Goal: Information Seeking & Learning: Find specific fact

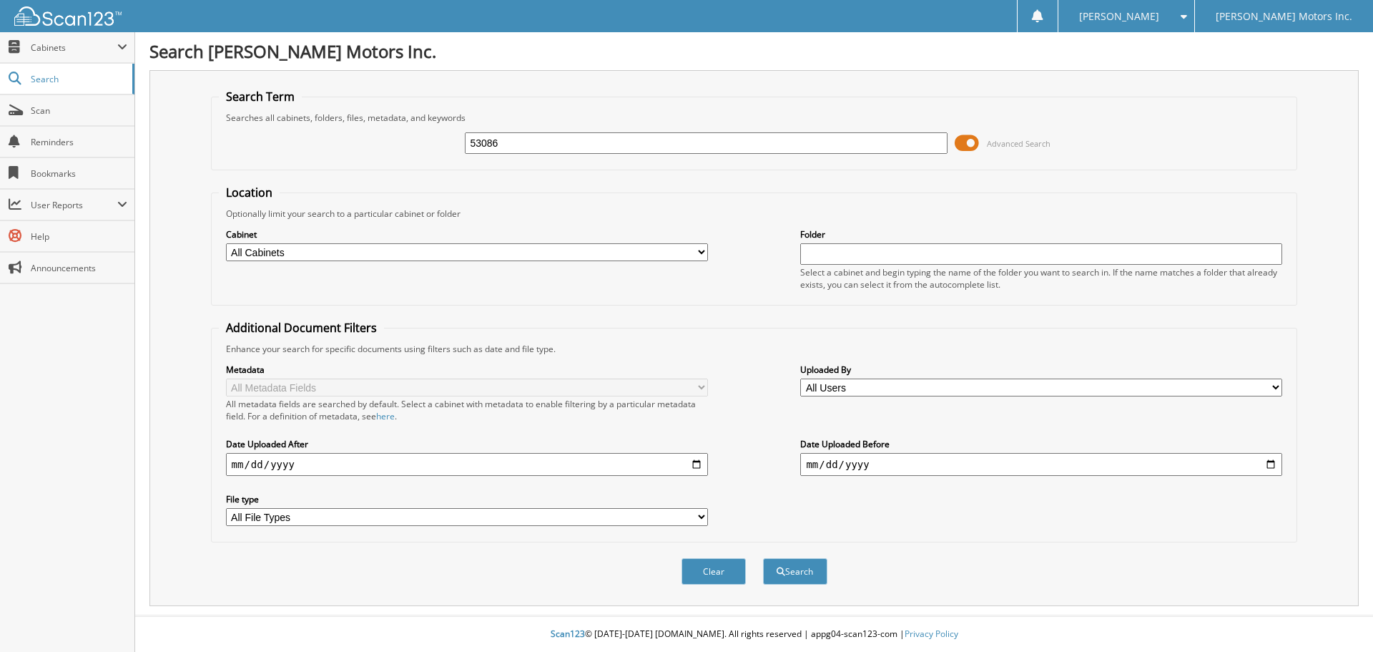
type input "53086"
click at [763, 558] on button "Search" at bounding box center [795, 571] width 64 height 26
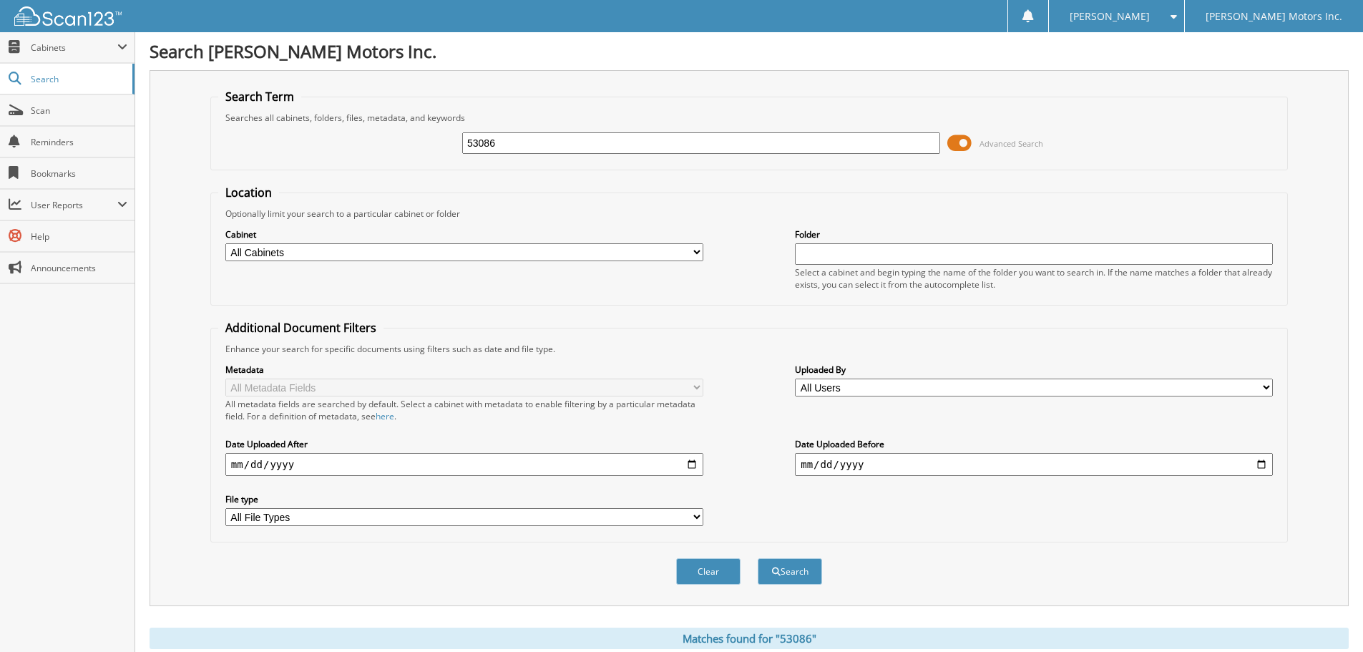
click at [514, 150] on input "53086" at bounding box center [701, 142] width 478 height 21
type input "50386"
click at [757, 558] on button "Search" at bounding box center [789, 571] width 64 height 26
drag, startPoint x: 554, startPoint y: 152, endPoint x: 197, endPoint y: 147, distance: 356.9
click at [197, 147] on div "Search Term Searches all cabinets, folders, files, metadata, and keywords 50386…" at bounding box center [748, 338] width 1199 height 536
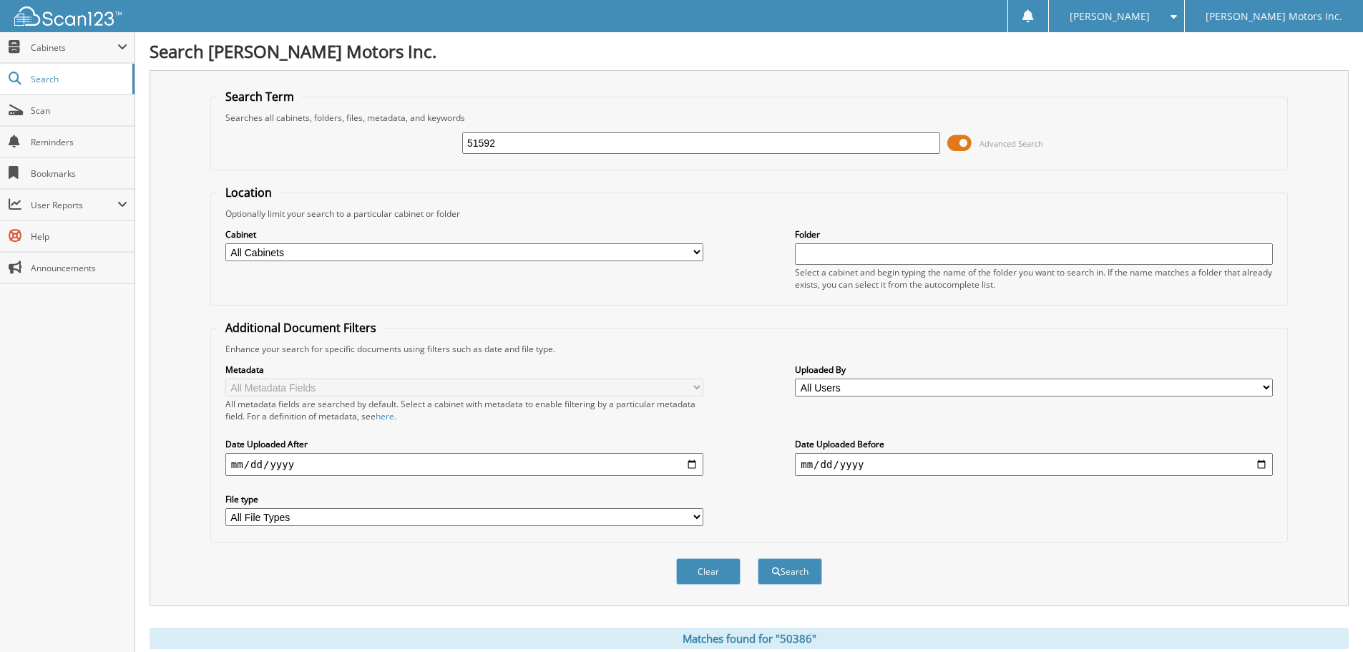
type input "51592"
click at [757, 558] on button "Search" at bounding box center [789, 571] width 64 height 26
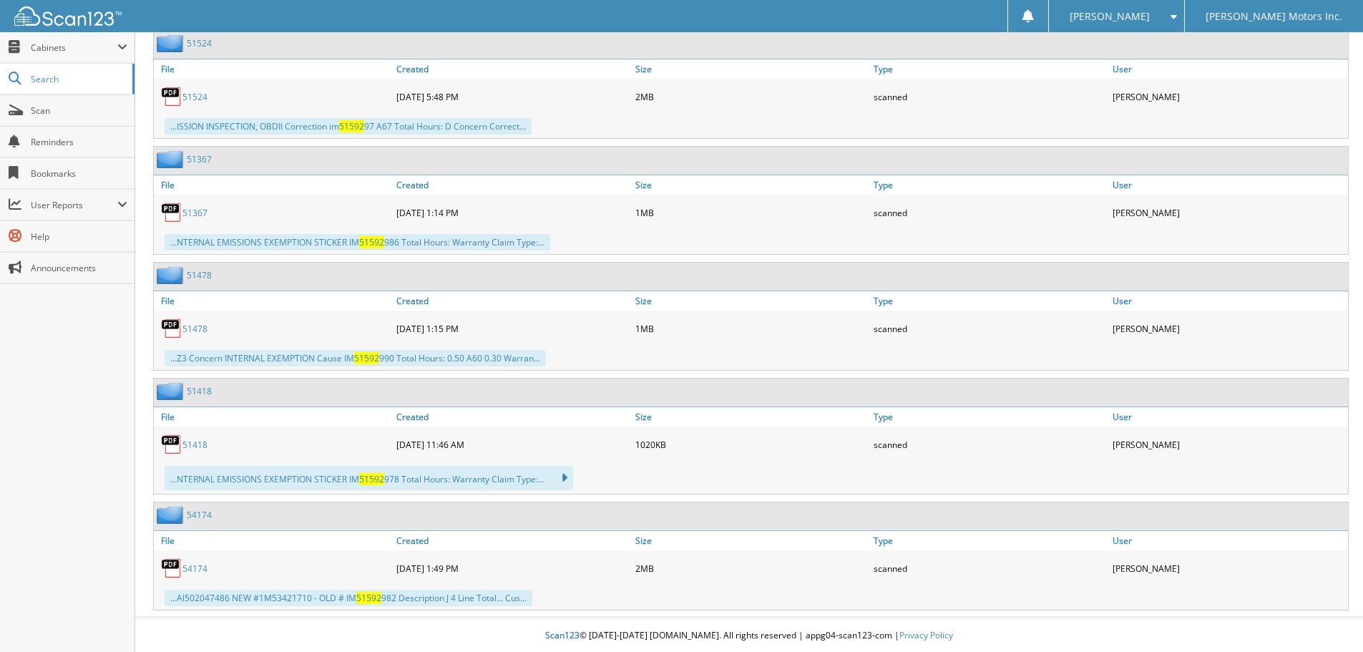
scroll to position [3319, 0]
